Goal: Task Accomplishment & Management: Use online tool/utility

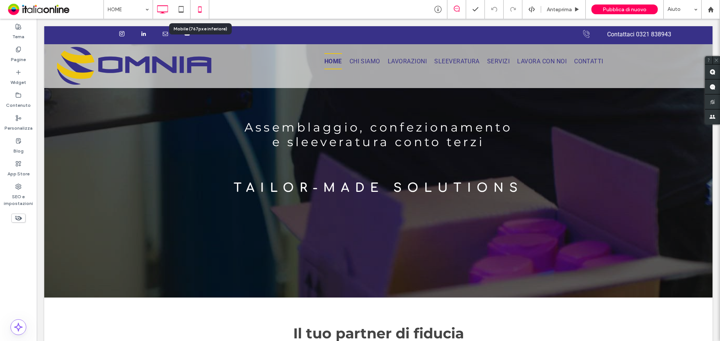
click at [202, 9] on icon at bounding box center [199, 9] width 15 height 15
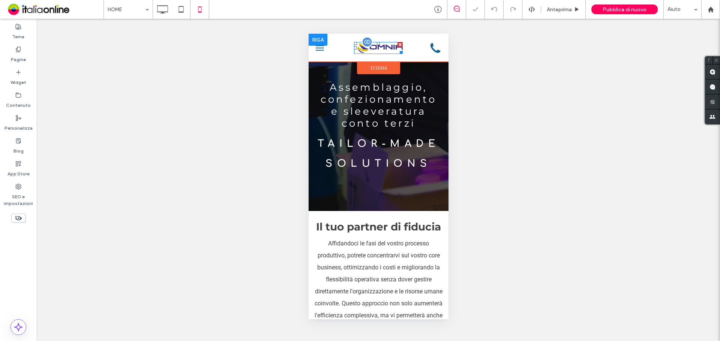
click at [379, 52] on img at bounding box center [378, 47] width 49 height 11
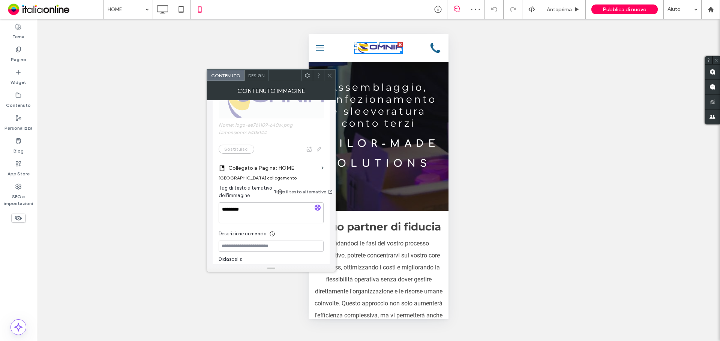
scroll to position [225, 0]
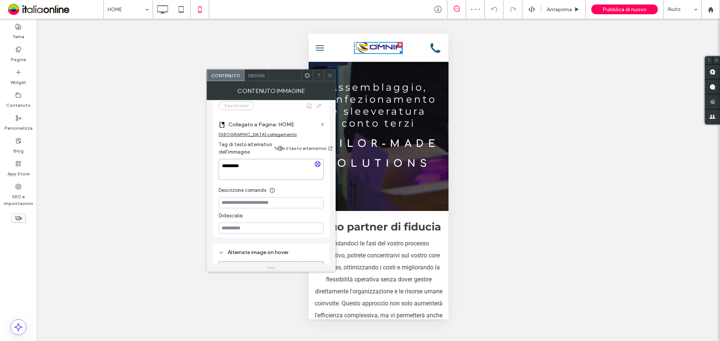
click at [258, 169] on textarea "*********" at bounding box center [271, 169] width 105 height 21
click at [329, 75] on icon at bounding box center [330, 76] width 6 height 6
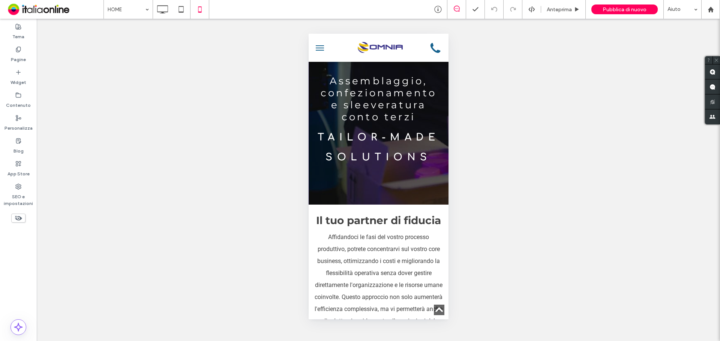
scroll to position [0, 0]
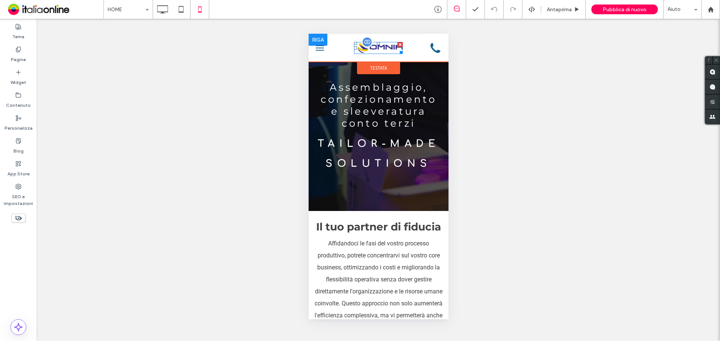
click at [378, 49] on img at bounding box center [378, 47] width 49 height 11
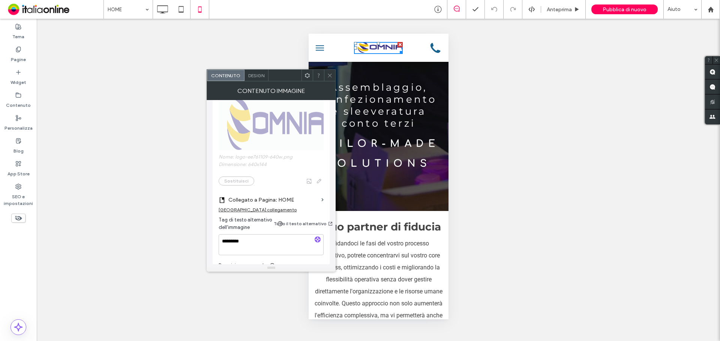
scroll to position [150, 0]
click at [275, 234] on textarea "*********" at bounding box center [271, 244] width 105 height 21
type textarea "**********"
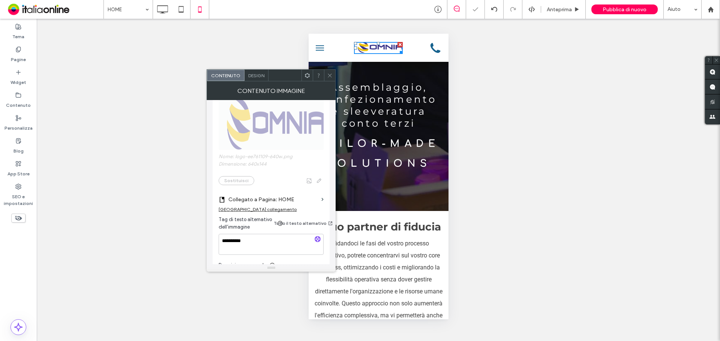
click at [329, 70] on span at bounding box center [330, 75] width 6 height 11
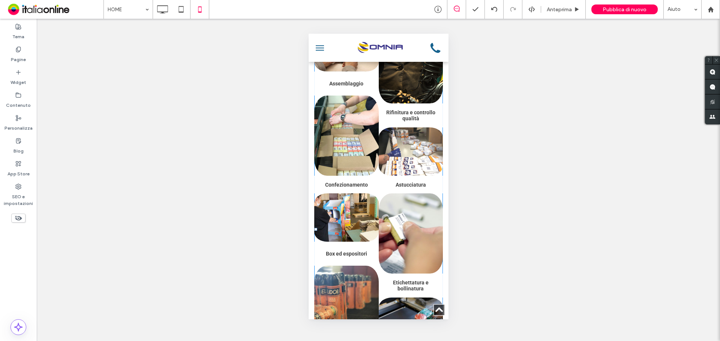
scroll to position [450, 0]
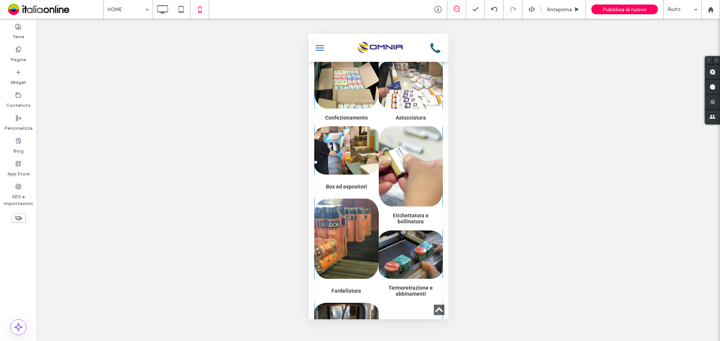
click at [385, 126] on span "Astucciatura Astucciatura Button" at bounding box center [410, 118] width 64 height 18
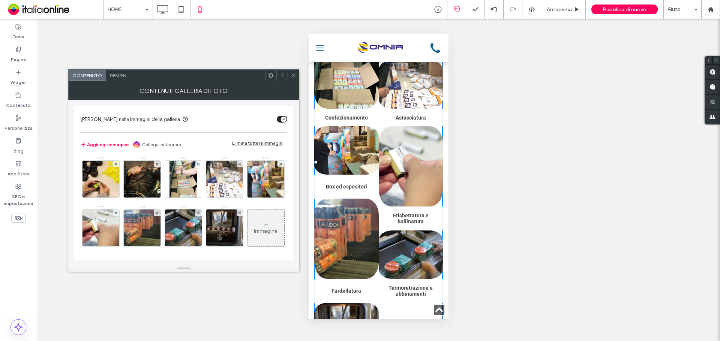
click at [125, 77] on span "Design" at bounding box center [118, 76] width 16 height 6
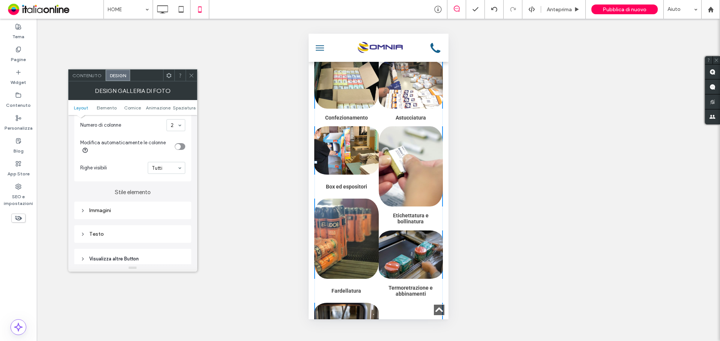
scroll to position [225, 0]
click at [139, 206] on div "Immagini" at bounding box center [132, 207] width 105 height 6
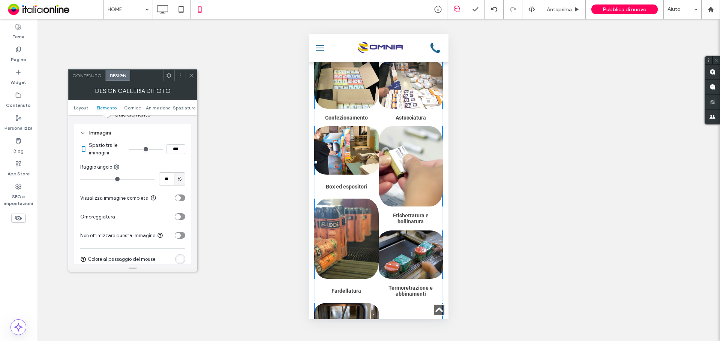
scroll to position [300, 0]
type input "*"
type input "***"
type input "*"
type input "***"
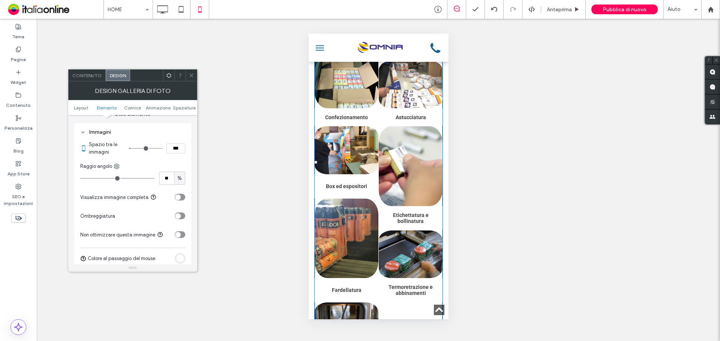
type input "*"
type input "***"
type input "*"
type input "***"
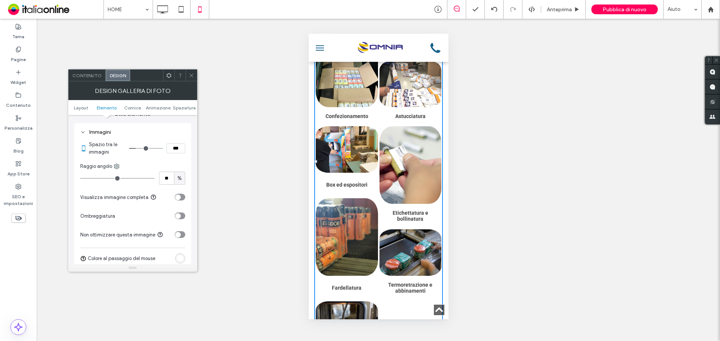
drag, startPoint x: 130, startPoint y: 148, endPoint x: 137, endPoint y: 148, distance: 6.7
type input "*"
click at [137, 148] on input "range" at bounding box center [146, 148] width 34 height 1
click at [190, 74] on icon at bounding box center [192, 76] width 6 height 6
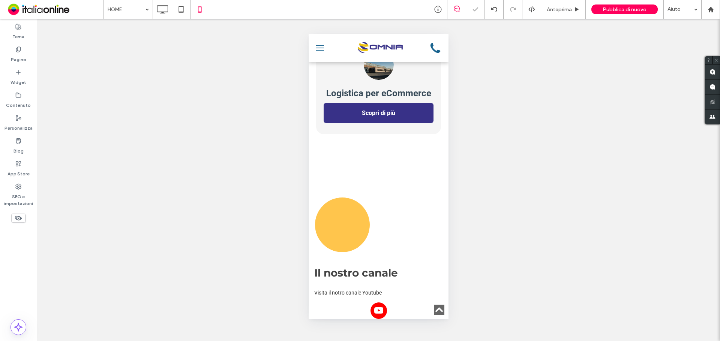
scroll to position [975, 0]
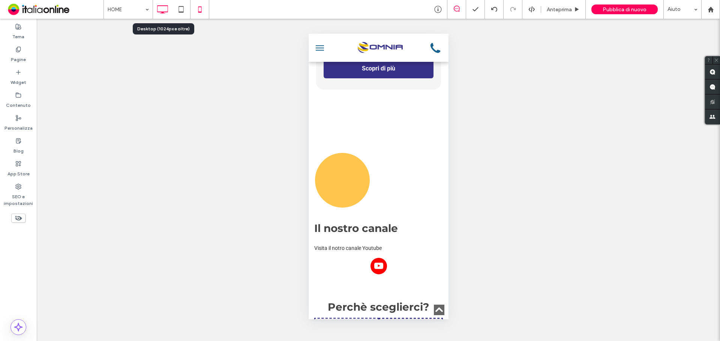
click at [159, 10] on icon at bounding box center [162, 9] width 15 height 15
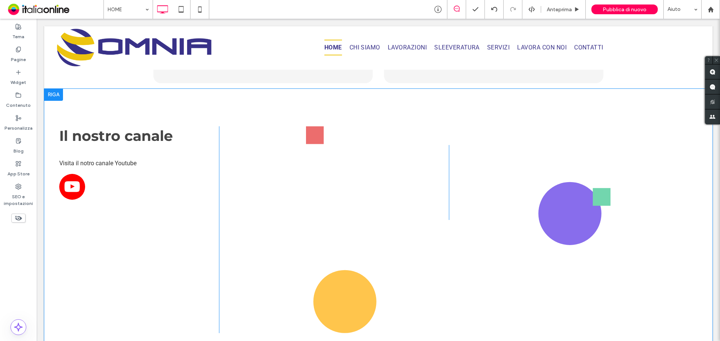
scroll to position [1087, 0]
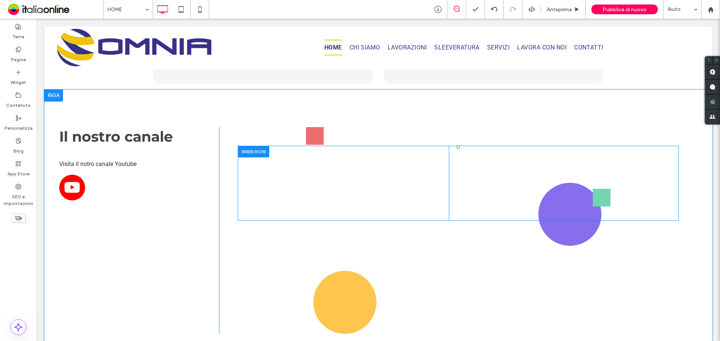
click at [245, 151] on div at bounding box center [253, 152] width 31 height 12
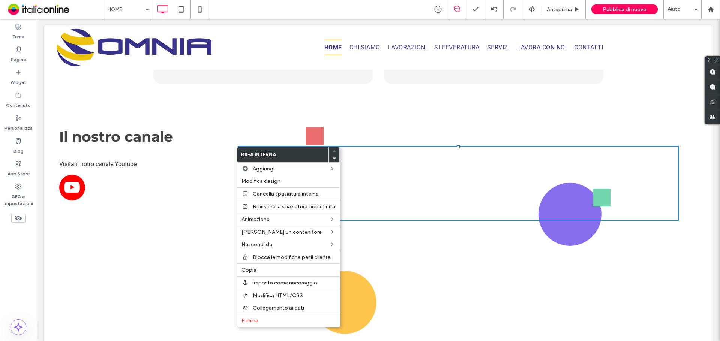
drag, startPoint x: 235, startPoint y: 119, endPoint x: 252, endPoint y: 121, distance: 17.0
click at [235, 119] on div "Il nostro canale Visita il notro canale Youtube Click To Paste Click To Paste C…" at bounding box center [378, 231] width 668 height 282
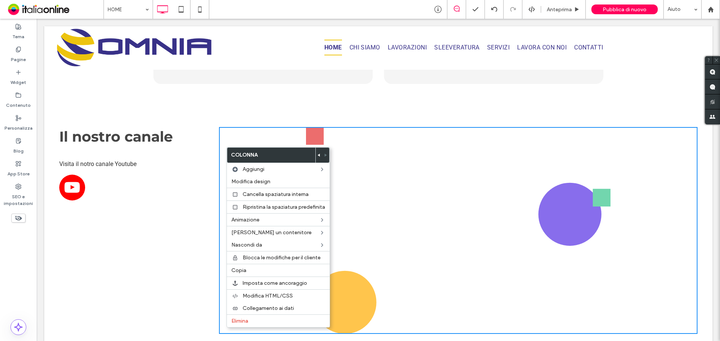
click at [243, 139] on div "Click To Paste Click To Paste Click To Paste Click To Paste" at bounding box center [458, 230] width 479 height 207
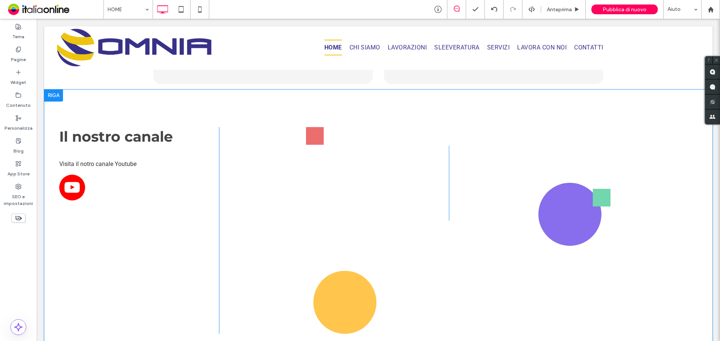
click at [59, 97] on div at bounding box center [53, 96] width 19 height 12
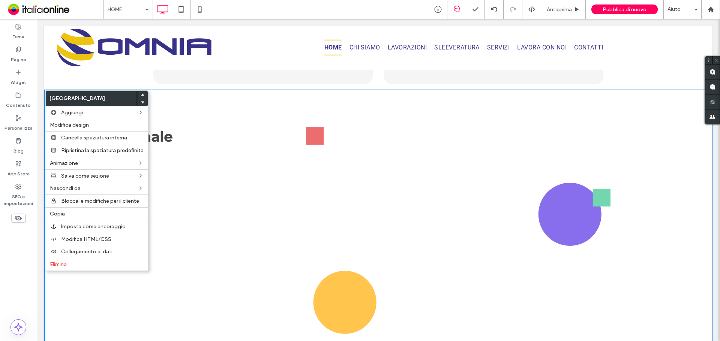
click at [236, 108] on div "Il nostro canale Visita il notro canale Youtube Click To Paste Click To Paste C…" at bounding box center [378, 231] width 668 height 282
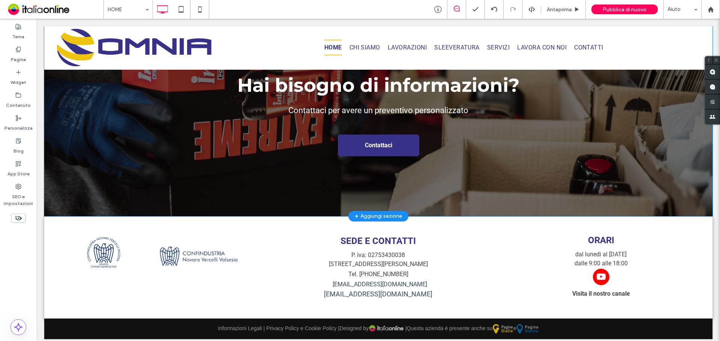
scroll to position [1558, 0]
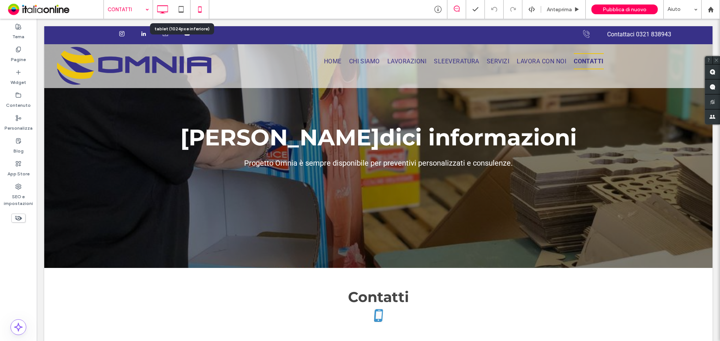
drag, startPoint x: 184, startPoint y: 4, endPoint x: 196, endPoint y: 7, distance: 12.3
click at [184, 4] on icon at bounding box center [181, 9] width 15 height 15
click at [196, 7] on icon at bounding box center [199, 9] width 15 height 15
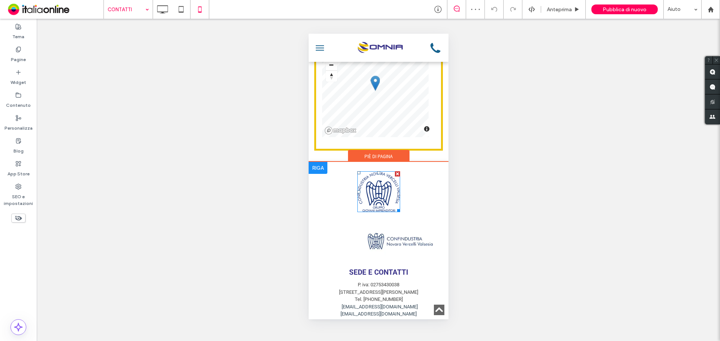
scroll to position [668, 0]
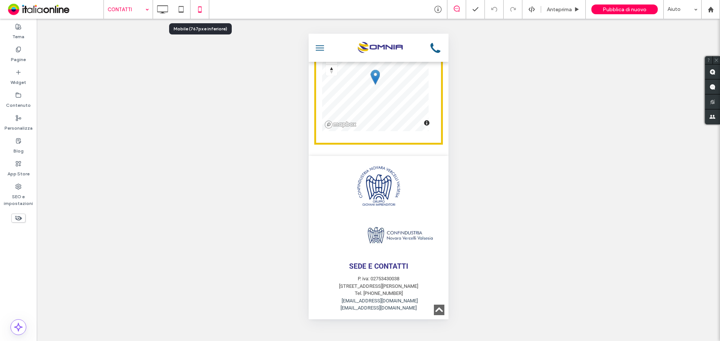
click at [208, 11] on div at bounding box center [199, 9] width 19 height 19
click at [439, 8] on icon at bounding box center [437, 9] width 7 height 7
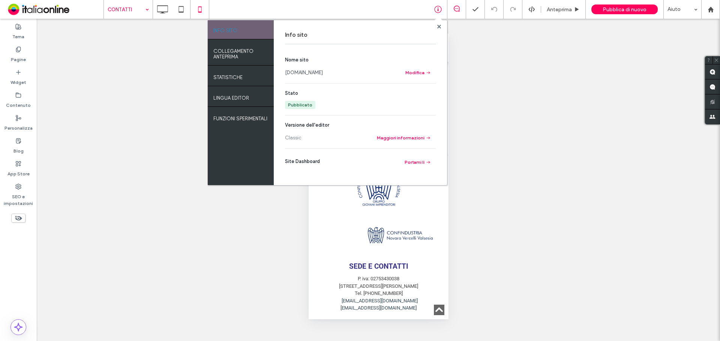
click at [309, 70] on link "[DOMAIN_NAME]" at bounding box center [304, 72] width 38 height 7
